Goal: Download file/media

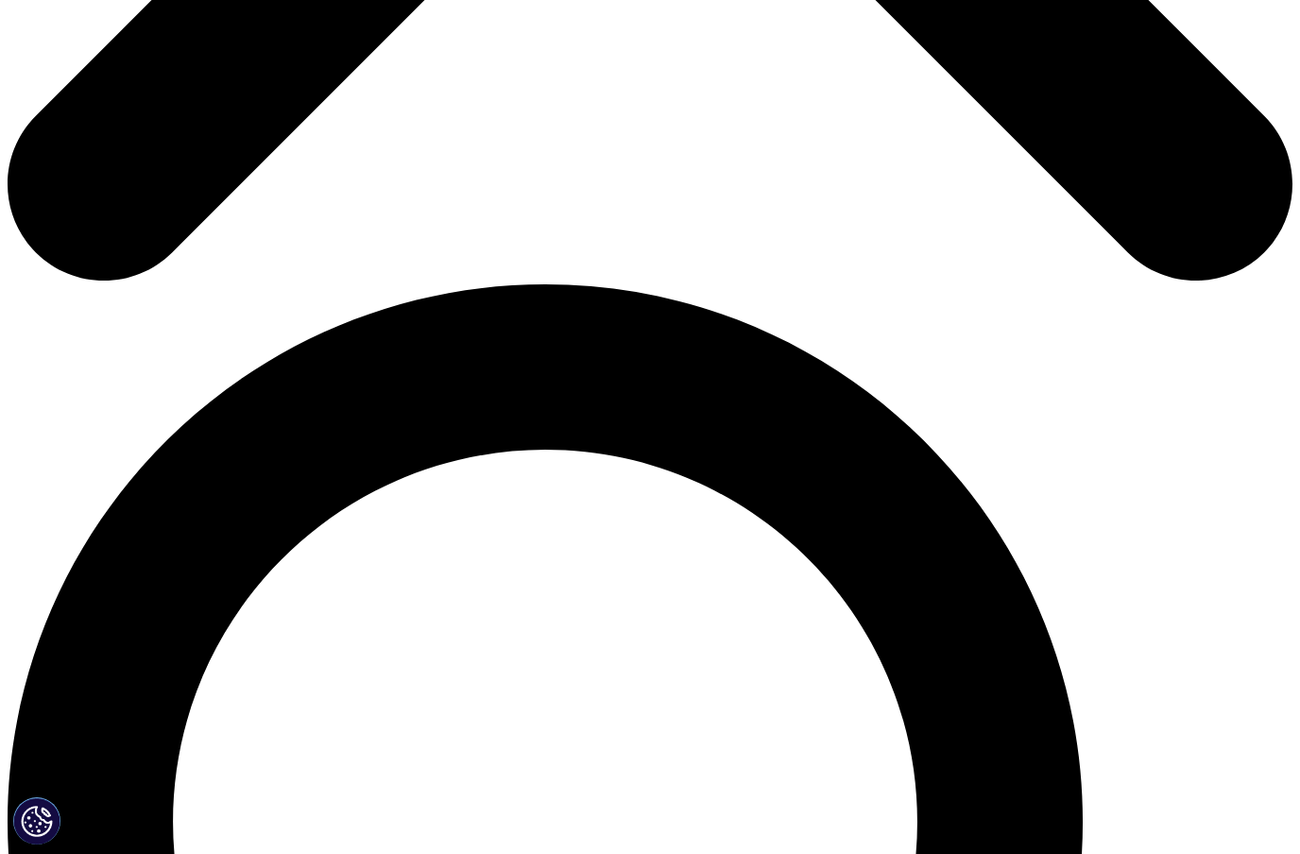
scroll to position [1031, 0]
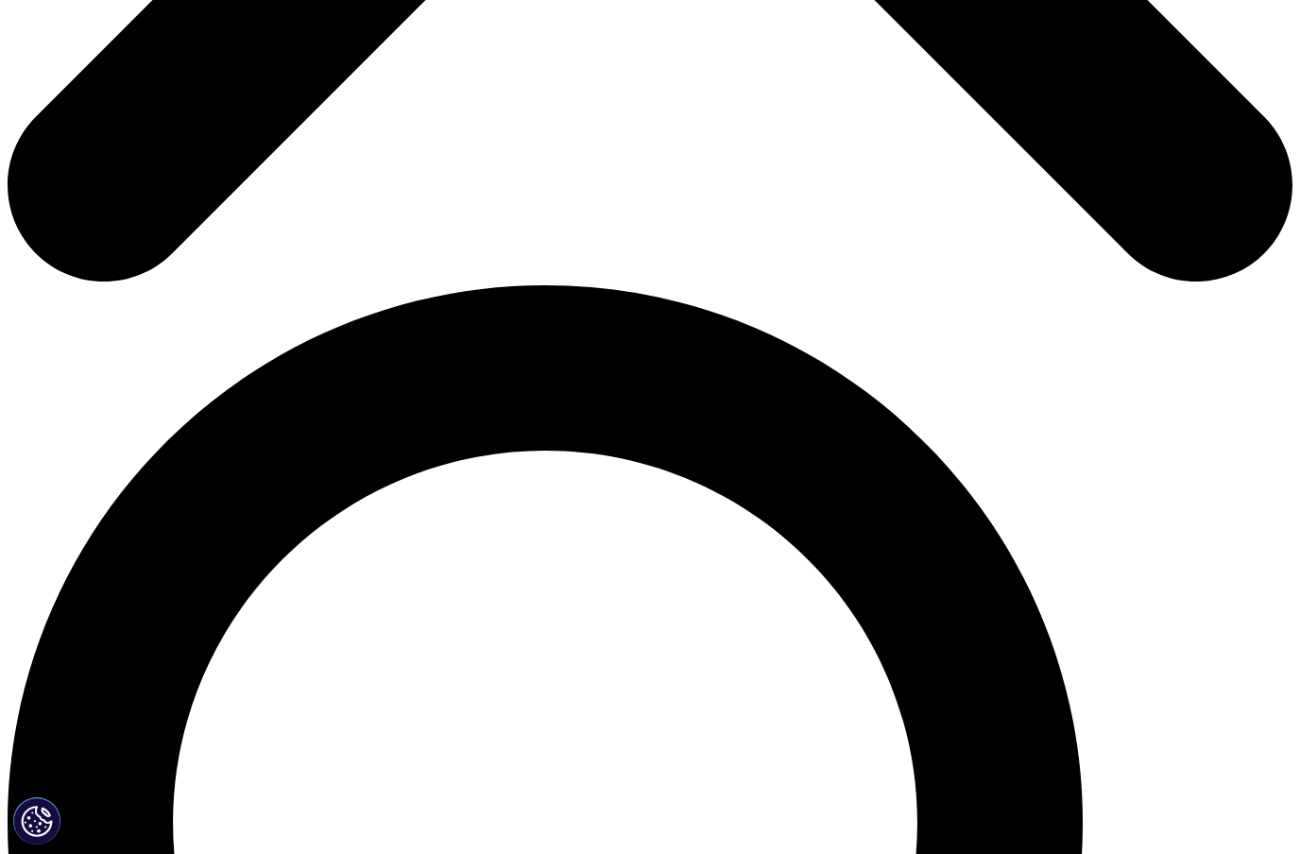
type input "[PERSON_NAME]"
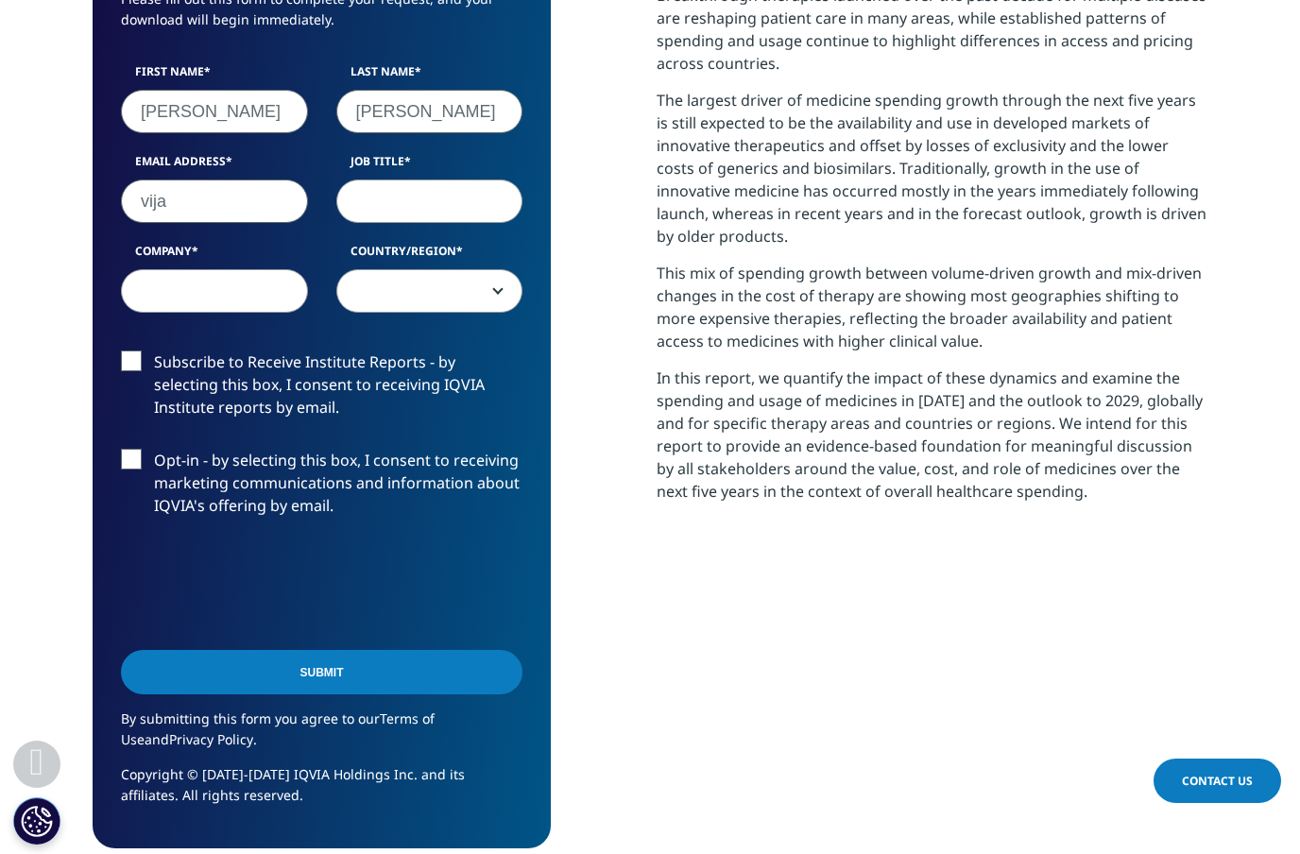
type input "vijay"
type input "[EMAIL_ADDRESS][PERSON_NAME][DOMAIN_NAME]"
click at [439, 201] on input "Job Title" at bounding box center [429, 200] width 187 height 43
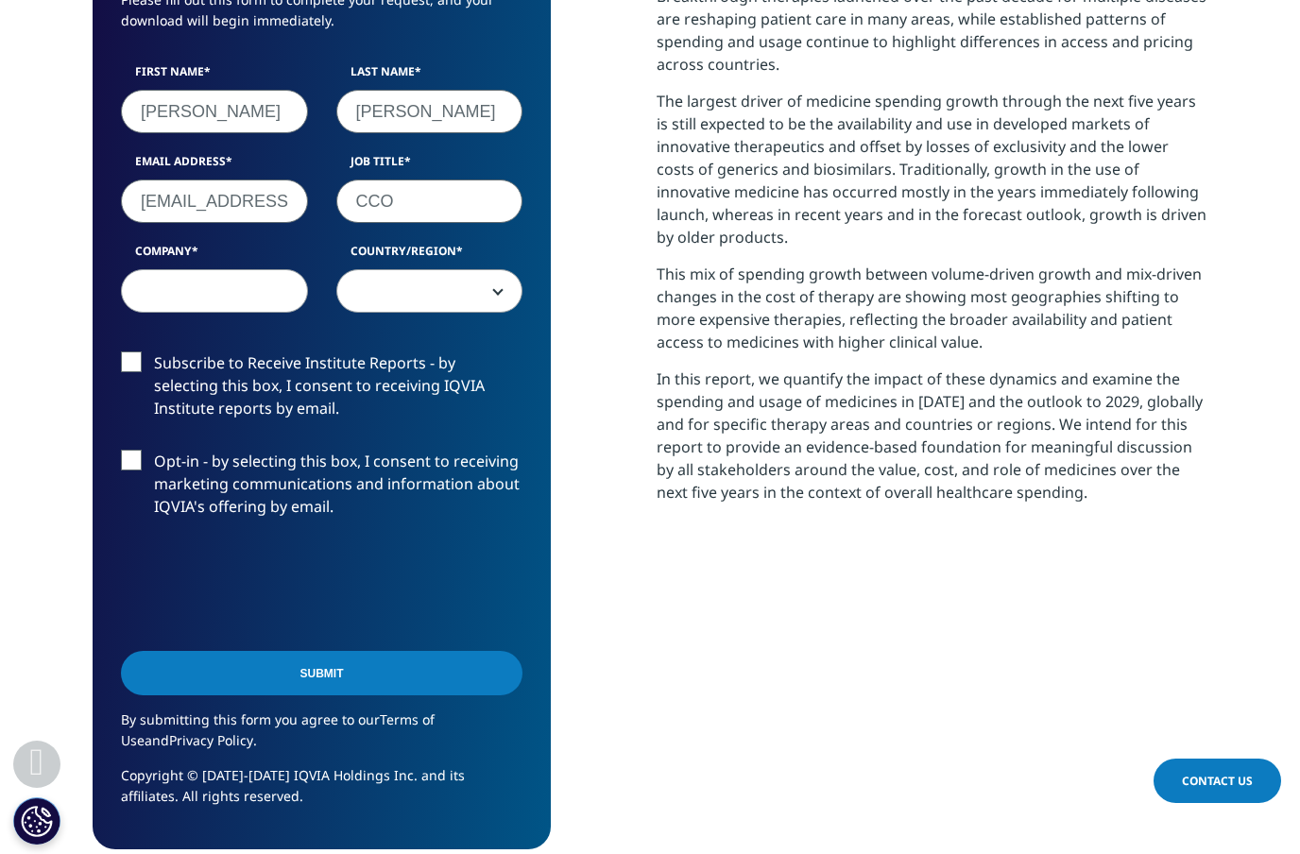
type input "CCO"
click at [265, 298] on input "Company" at bounding box center [214, 290] width 187 height 43
type input "Remedica LTD"
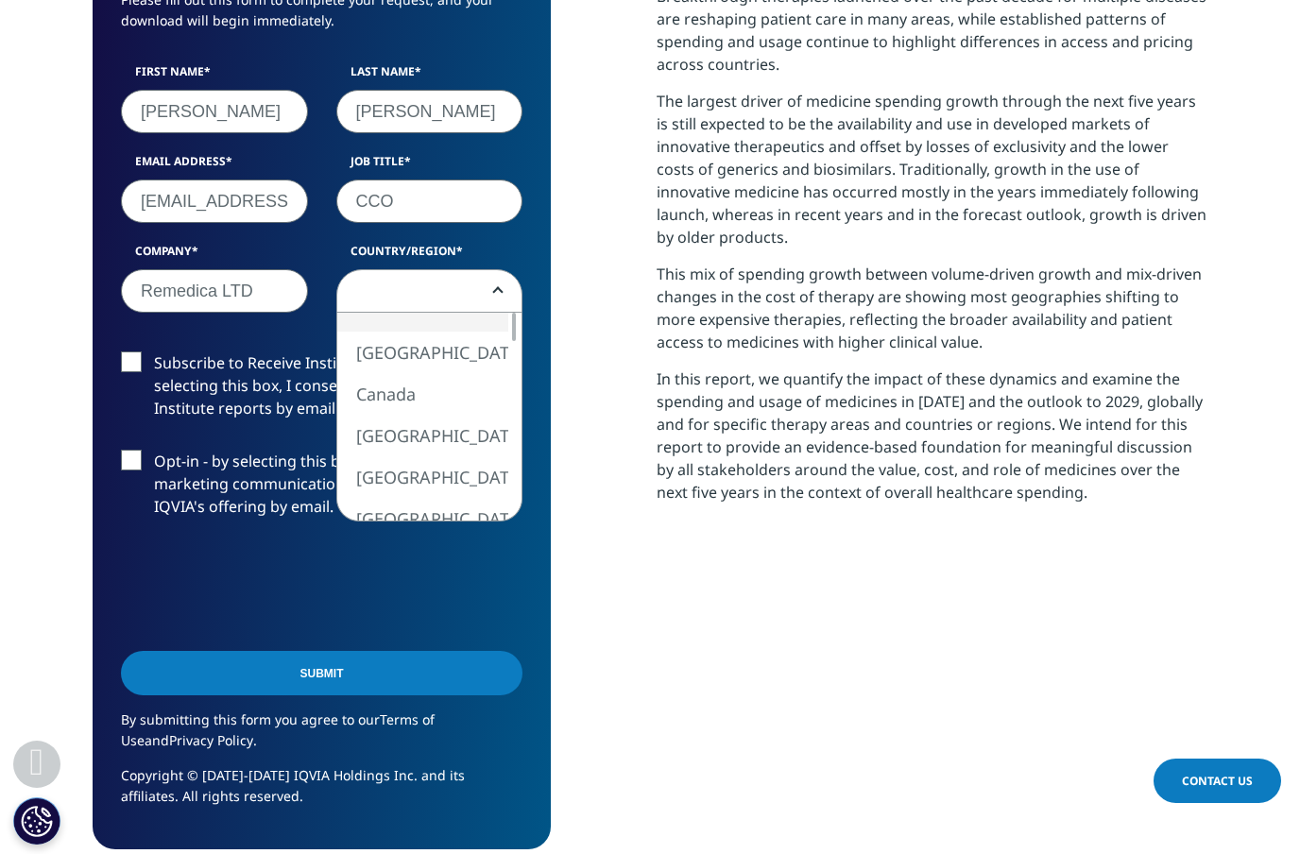
click at [412, 298] on span at bounding box center [429, 291] width 185 height 43
click at [518, 378] on div at bounding box center [513, 368] width 15 height 28
select select "[GEOGRAPHIC_DATA]"
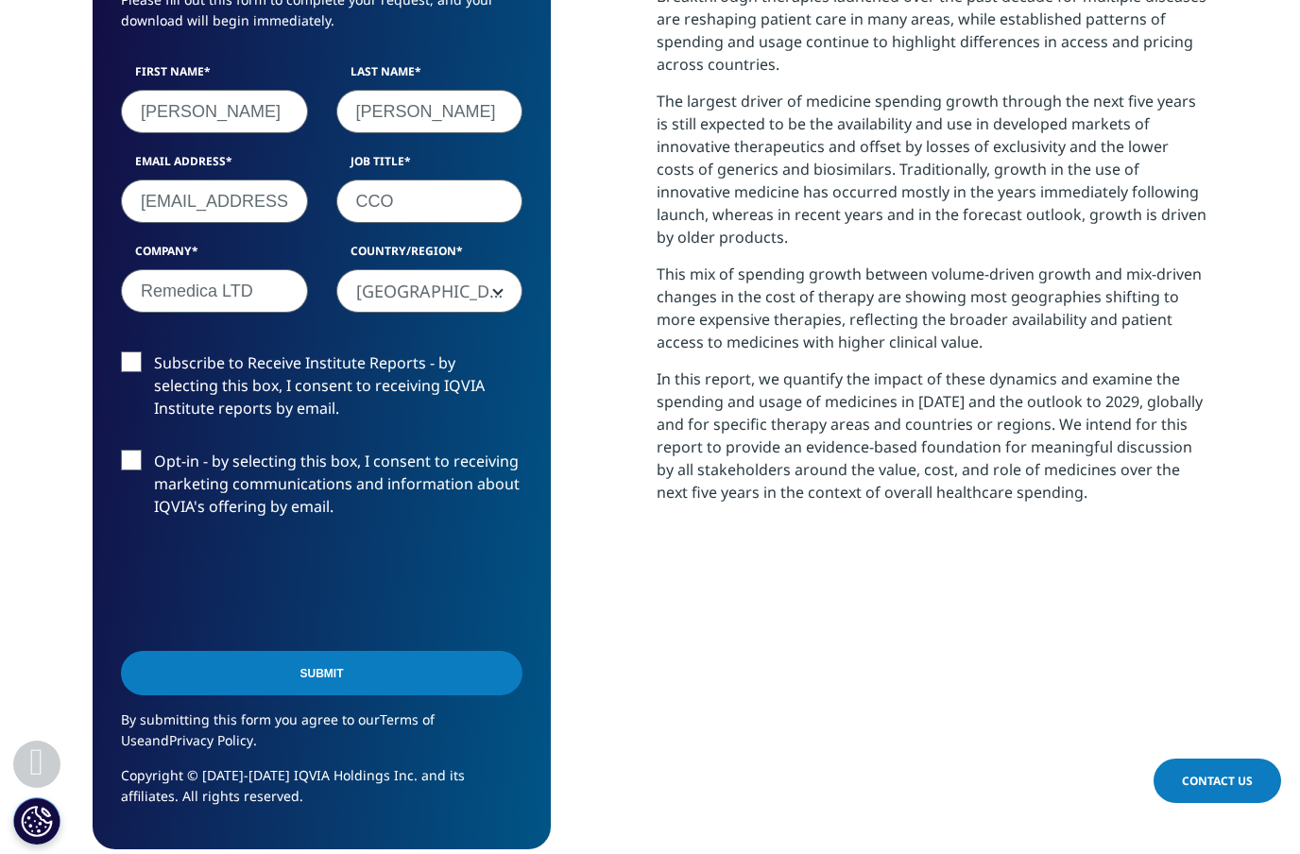
click at [359, 683] on input "Submit" at bounding box center [321, 673] width 401 height 44
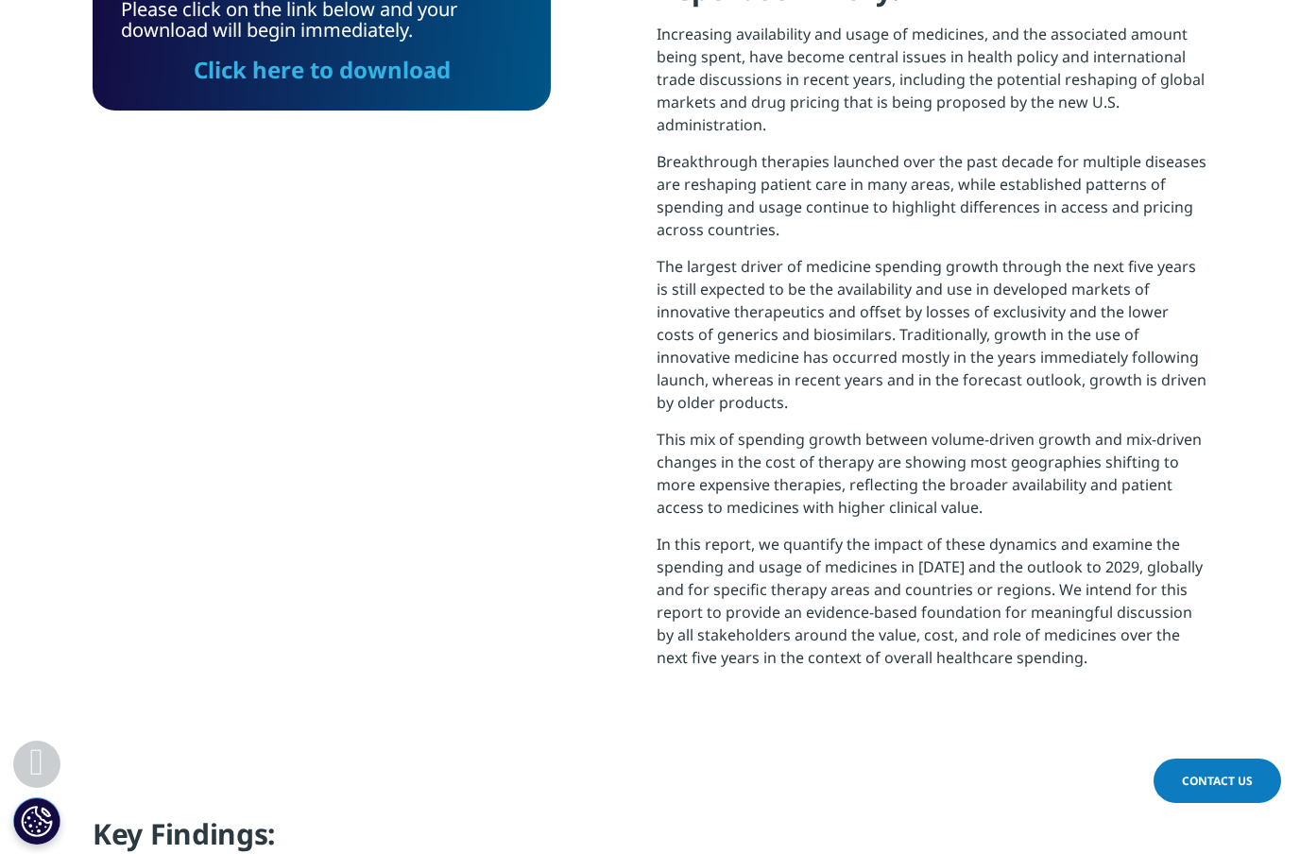
scroll to position [760, 1115]
click at [428, 79] on link "Click here to download" at bounding box center [322, 69] width 257 height 31
